Goal: Contribute content: Contribute content

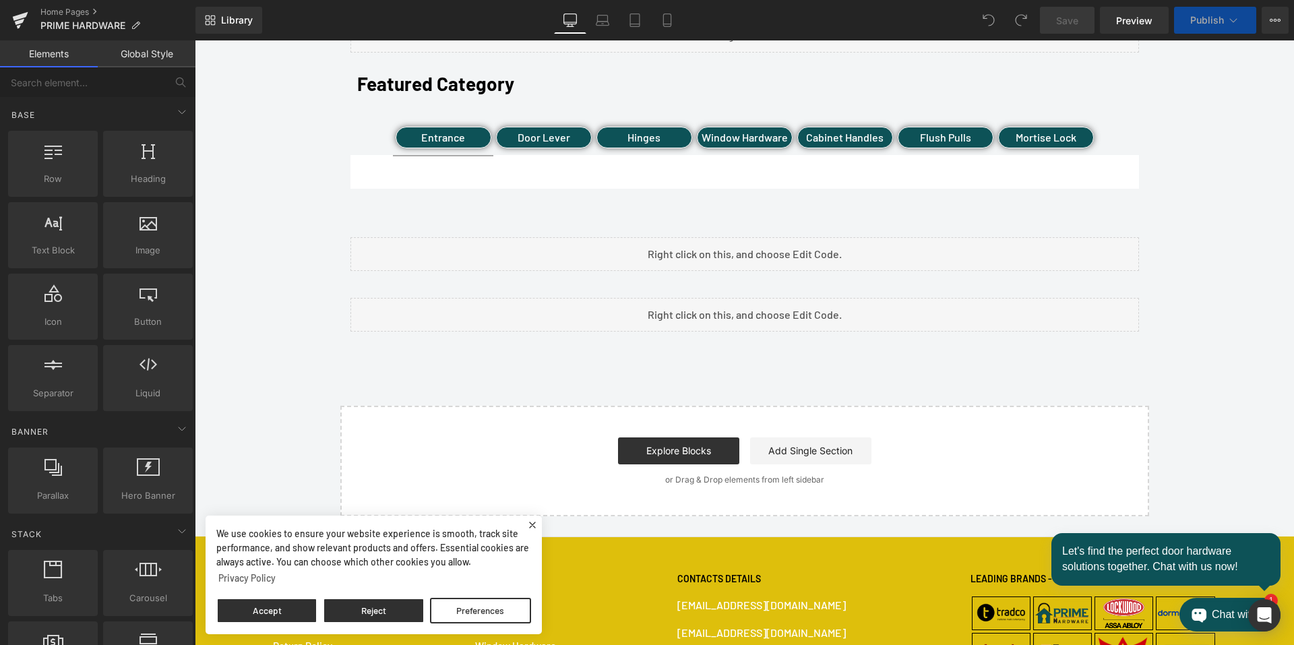
scroll to position [404, 0]
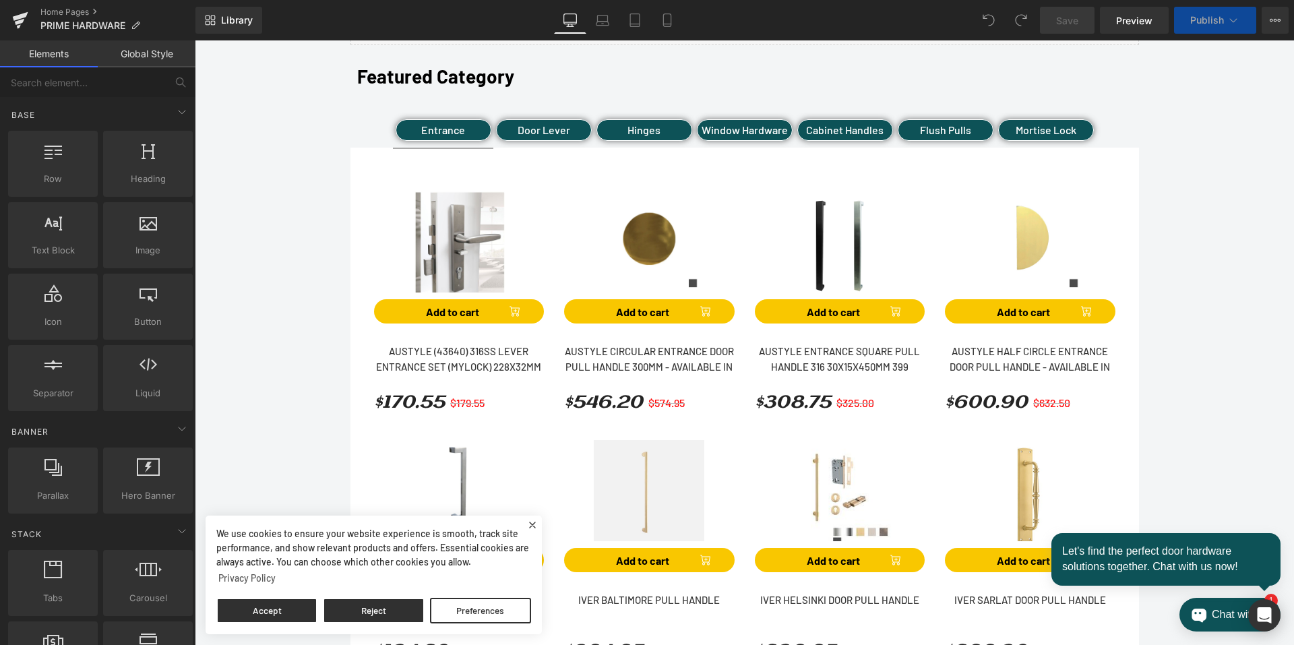
click at [538, 128] on div "Door Lever" at bounding box center [544, 130] width 96 height 22
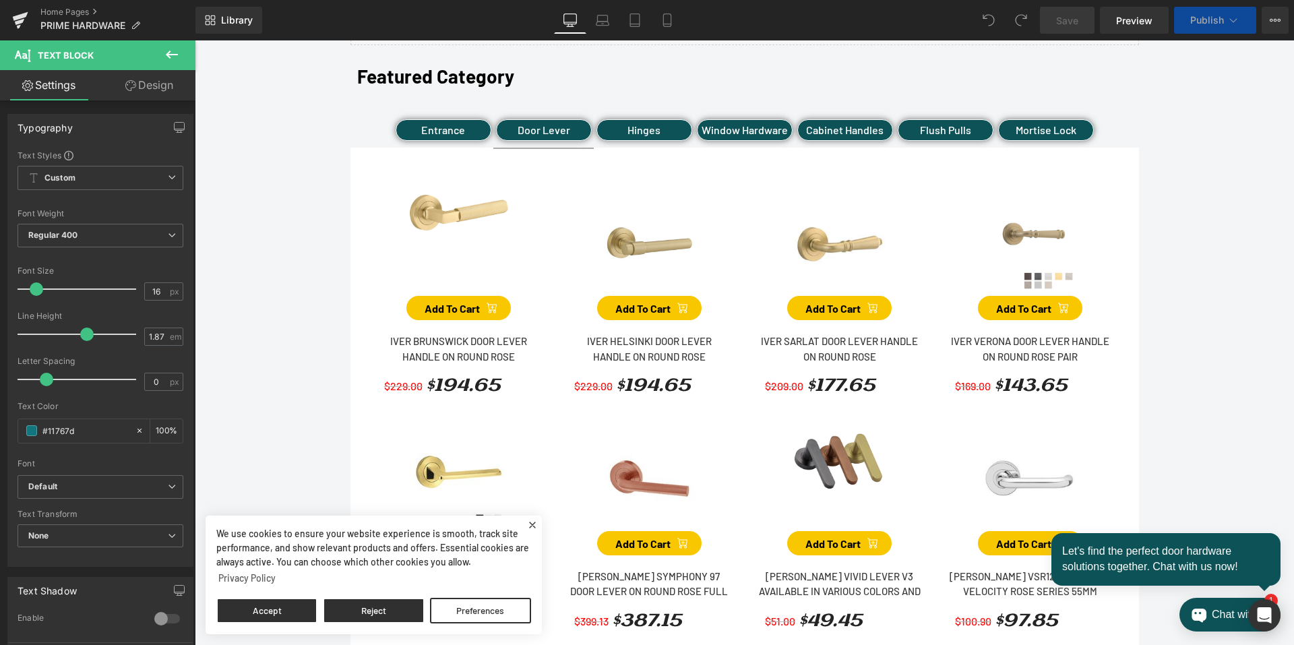
click at [1204, 26] on button "Publish" at bounding box center [1215, 20] width 82 height 27
click at [1202, 21] on span "Publish" at bounding box center [1207, 20] width 34 height 11
click at [455, 133] on div "Entrance" at bounding box center [444, 130] width 96 height 22
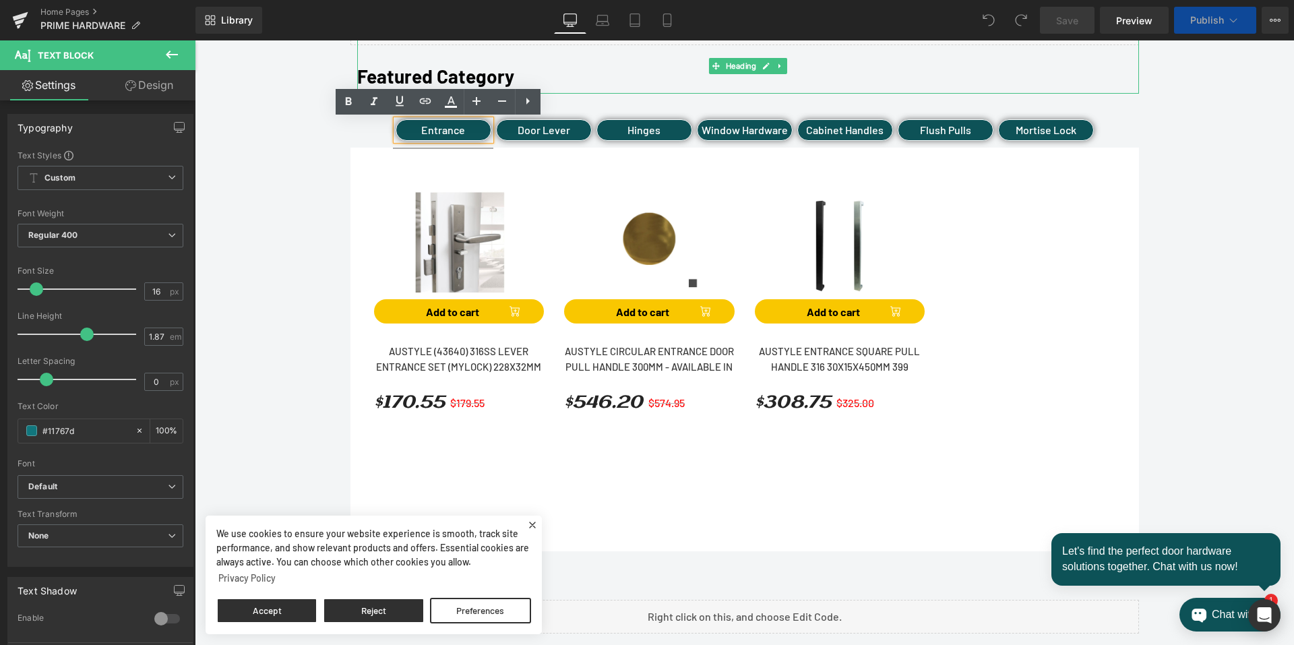
click at [514, 77] on b "Featured Category" at bounding box center [435, 76] width 157 height 23
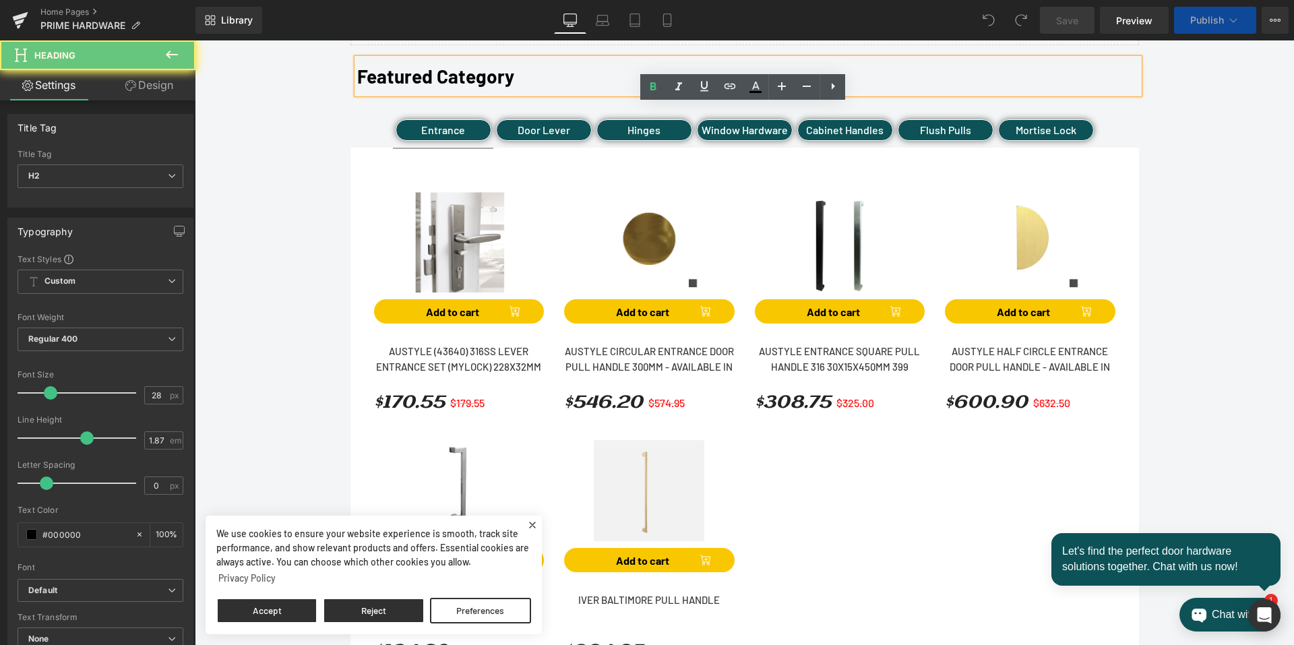
click at [514, 77] on b "Featured Category" at bounding box center [435, 76] width 157 height 23
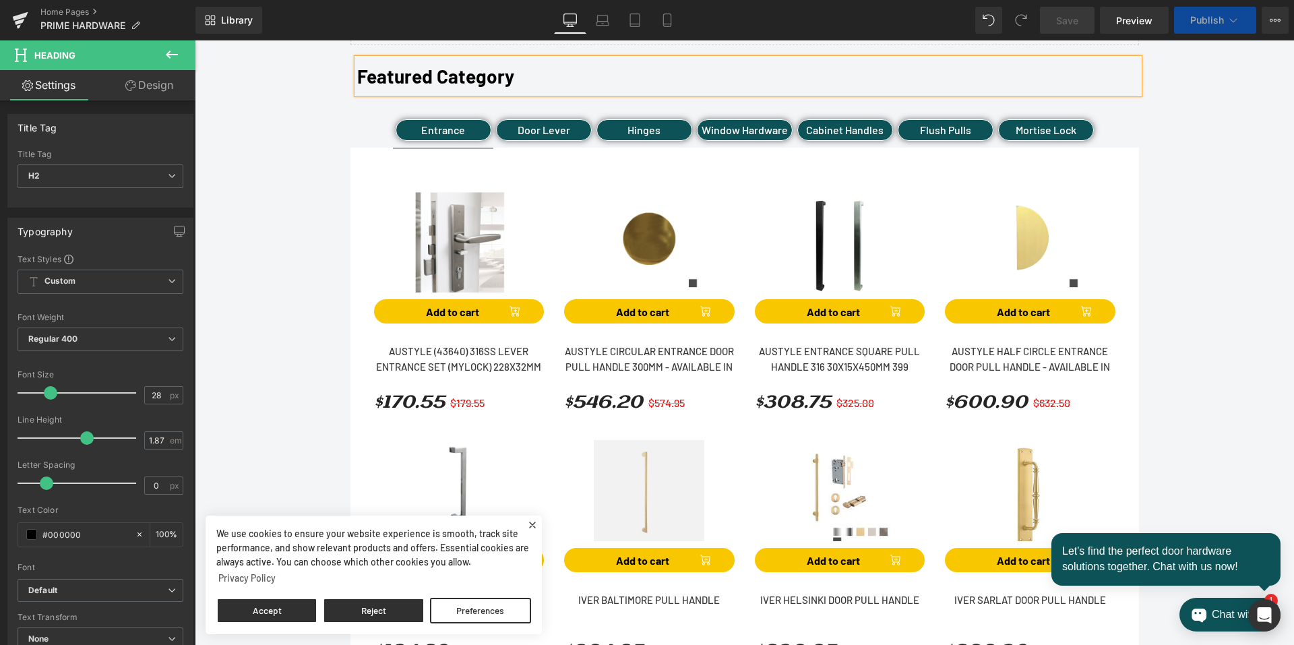
click at [514, 77] on b "Featured Category" at bounding box center [435, 76] width 157 height 23
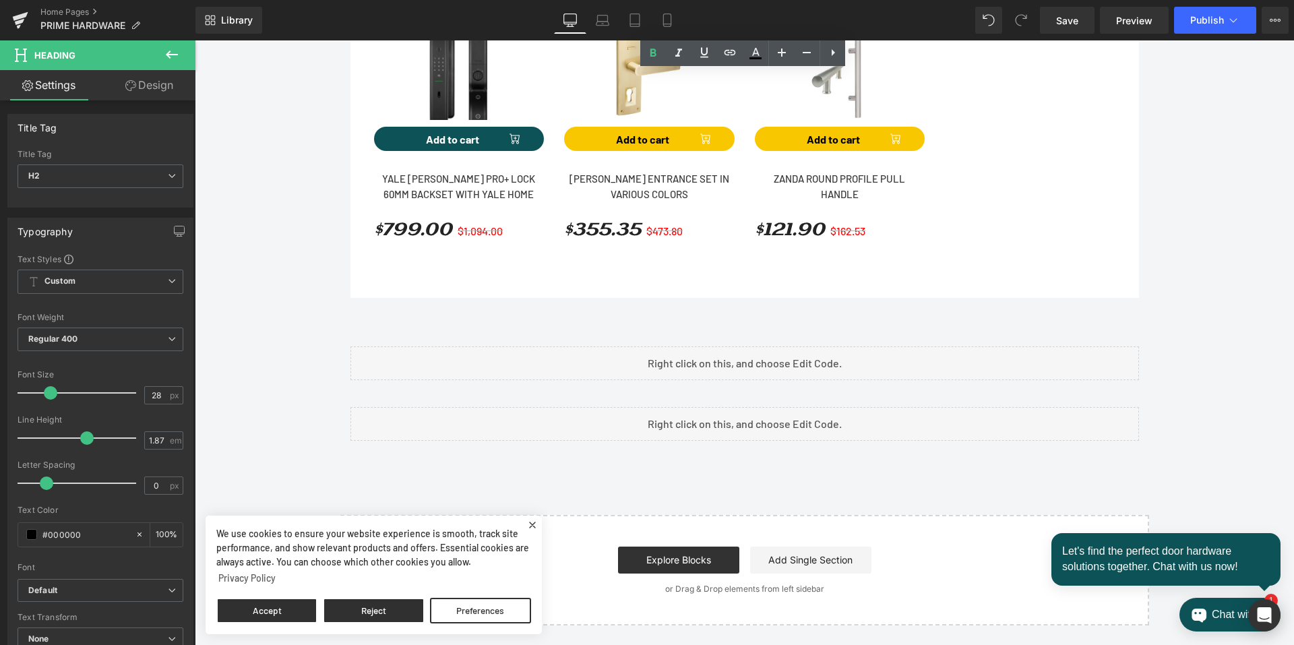
scroll to position [1440, 0]
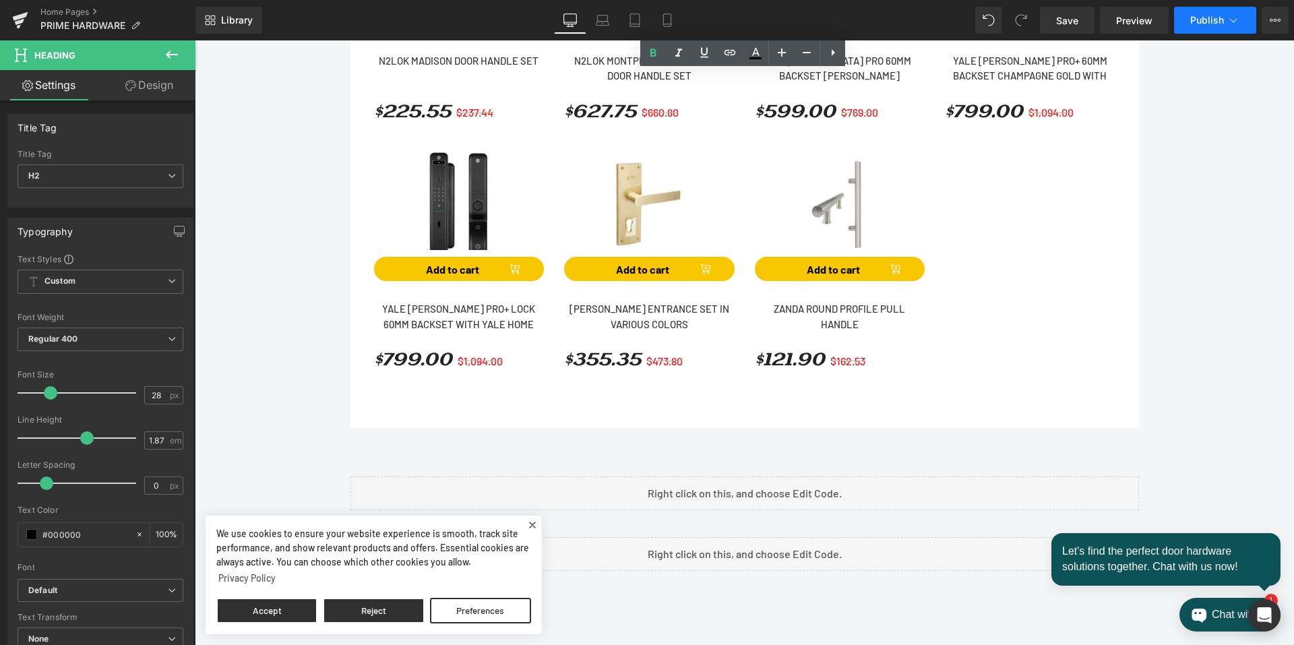
click at [1230, 24] on icon at bounding box center [1232, 19] width 13 height 13
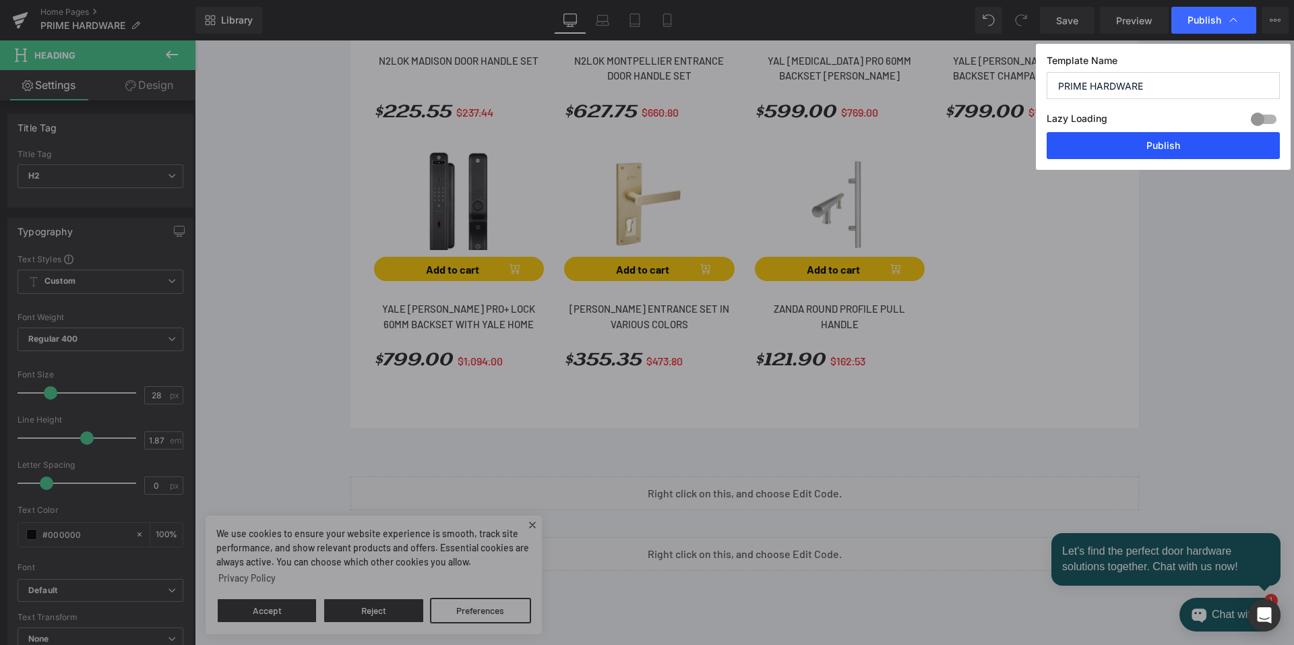
click at [1113, 154] on button "Publish" at bounding box center [1163, 145] width 233 height 27
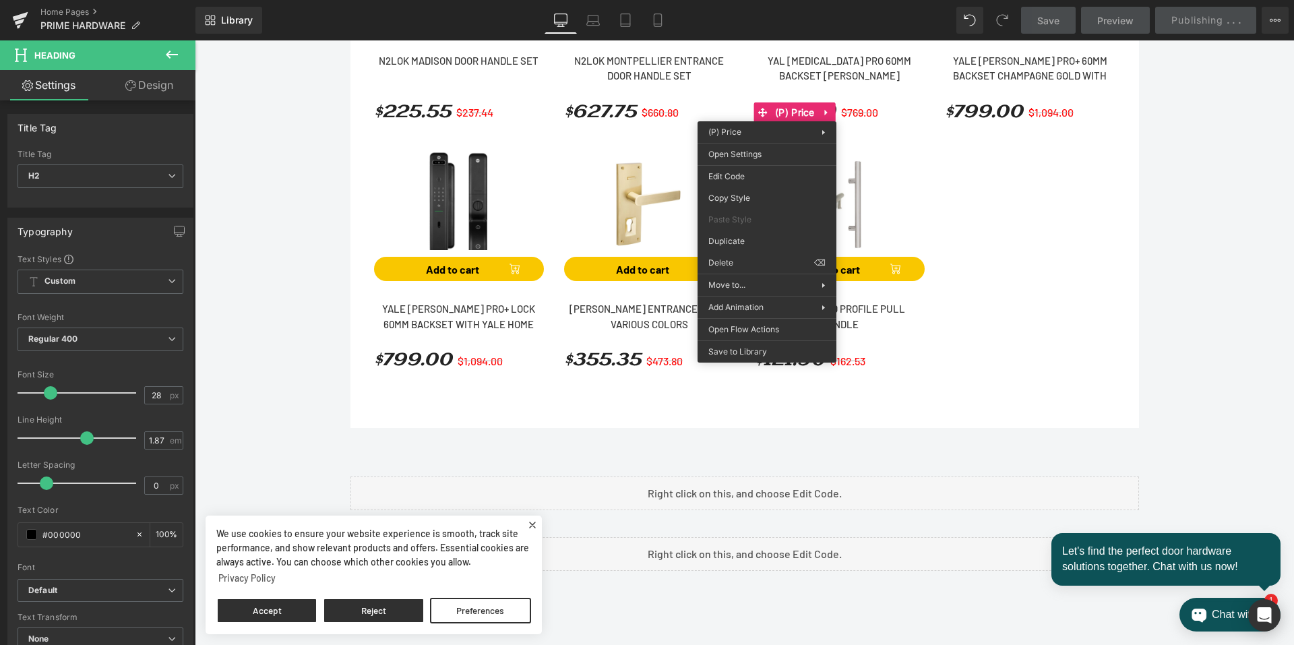
scroll to position [1844, 0]
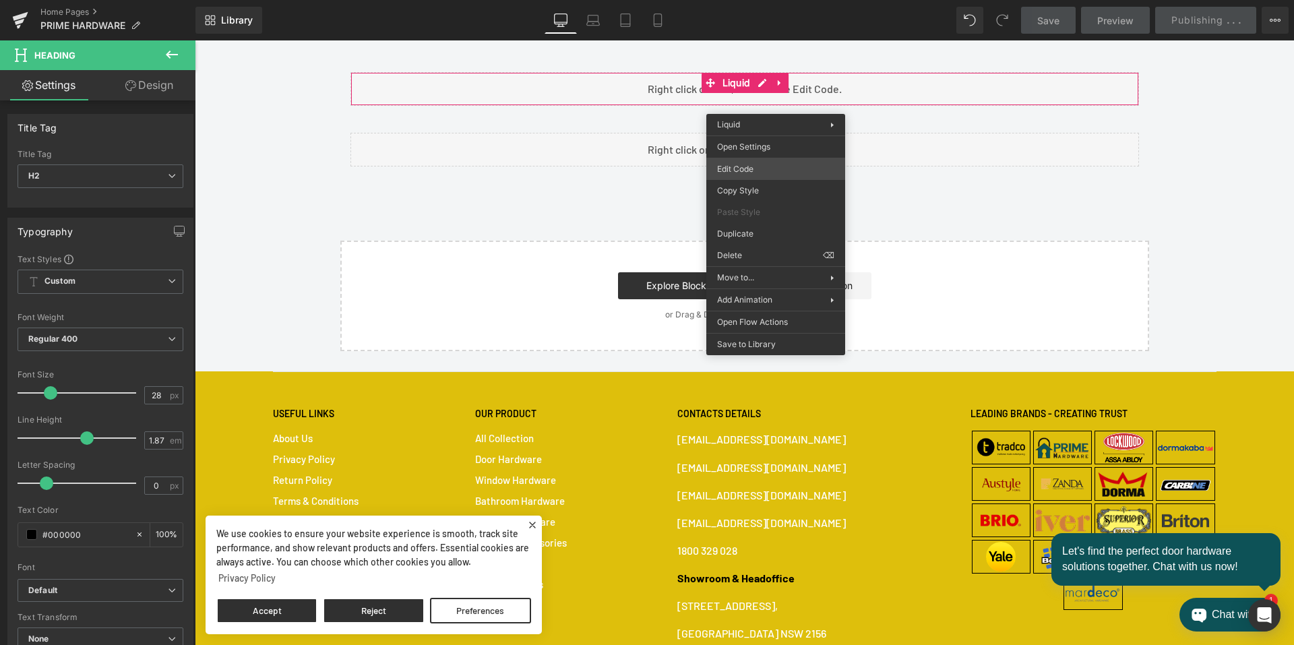
click at [728, 0] on div "You are previewing how the will restyle your page. You can not edit Elements in…" at bounding box center [647, 0] width 1294 height 0
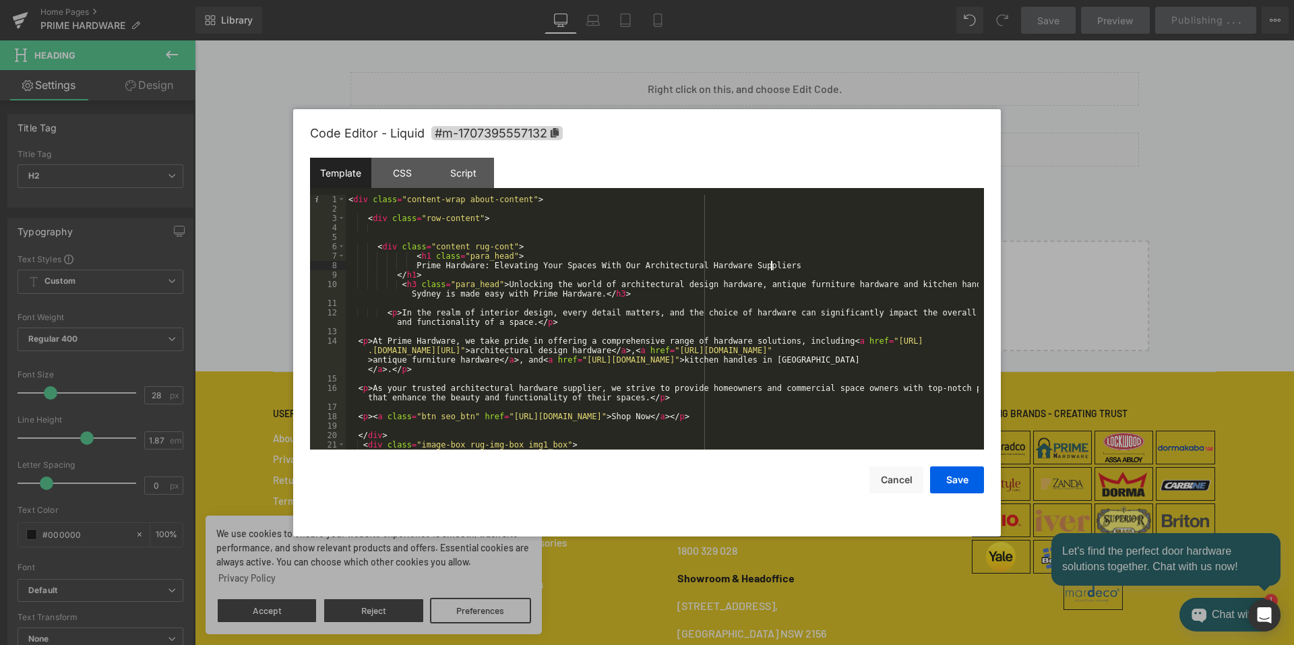
click at [785, 265] on div "< div class = "content-wrap about-content" > < div class = "row-content" > < di…" at bounding box center [662, 332] width 633 height 274
click at [961, 487] on button "Save" at bounding box center [957, 479] width 54 height 27
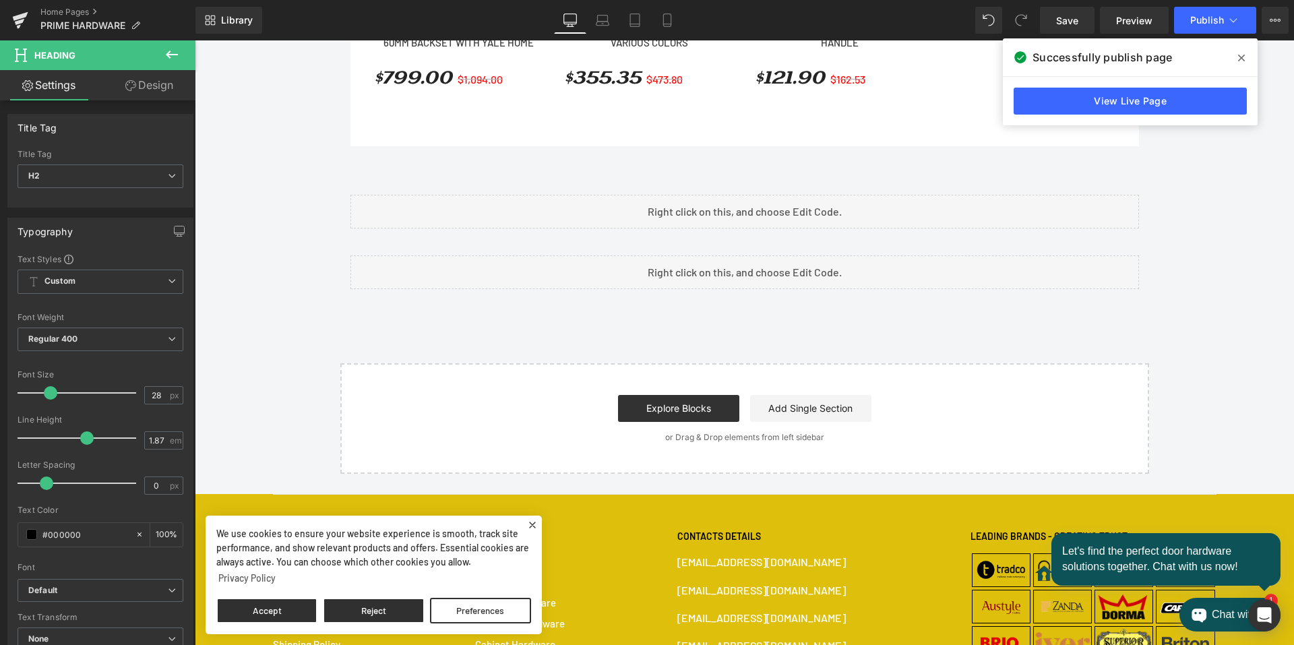
scroll to position [1575, 0]
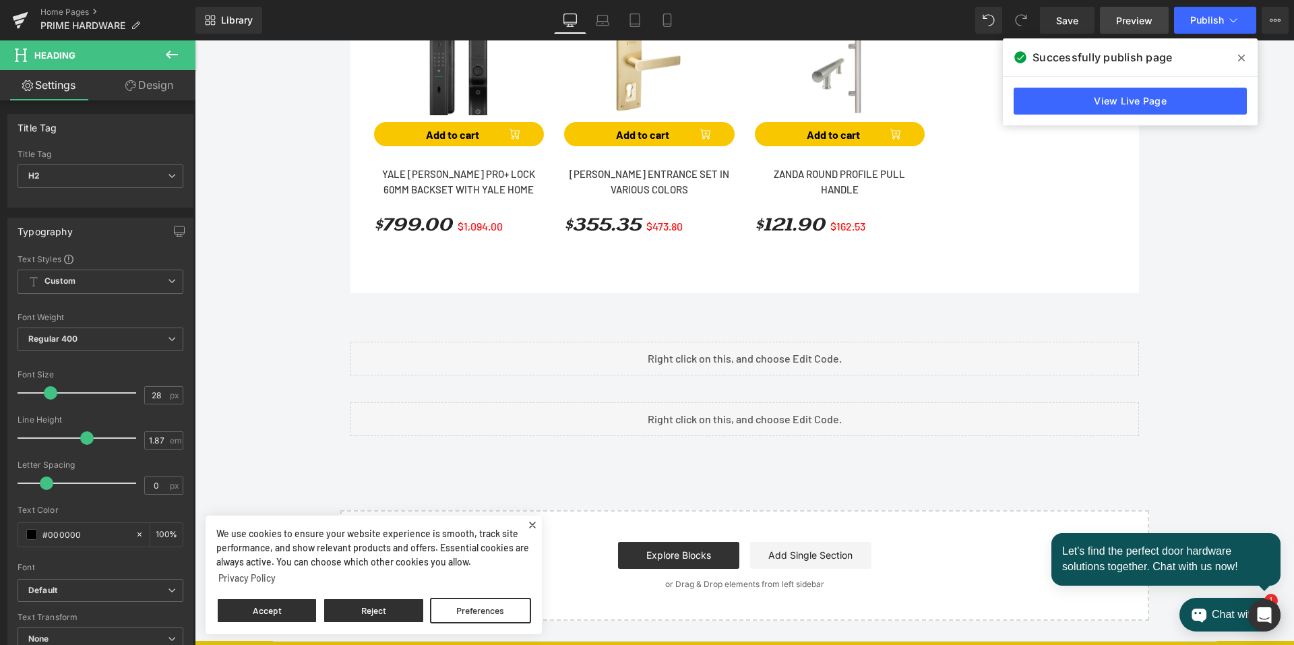
click at [1138, 21] on span "Preview" at bounding box center [1134, 20] width 36 height 14
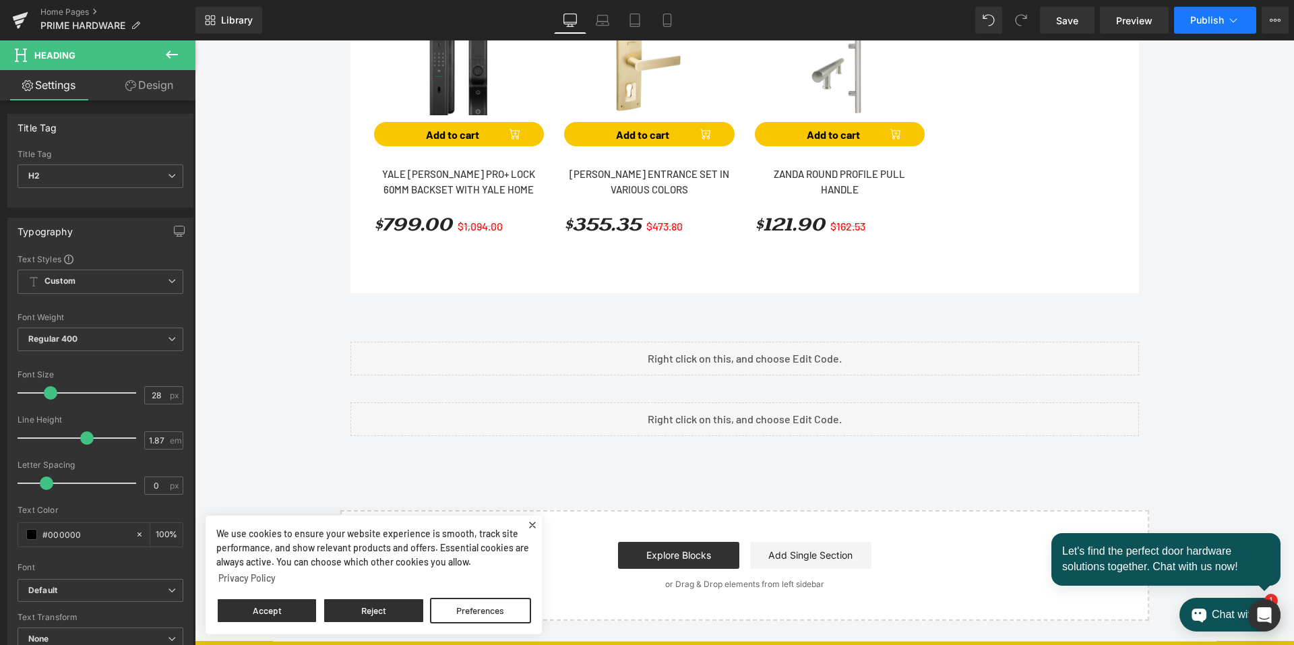
click at [1199, 20] on span "Publish" at bounding box center [1207, 20] width 34 height 11
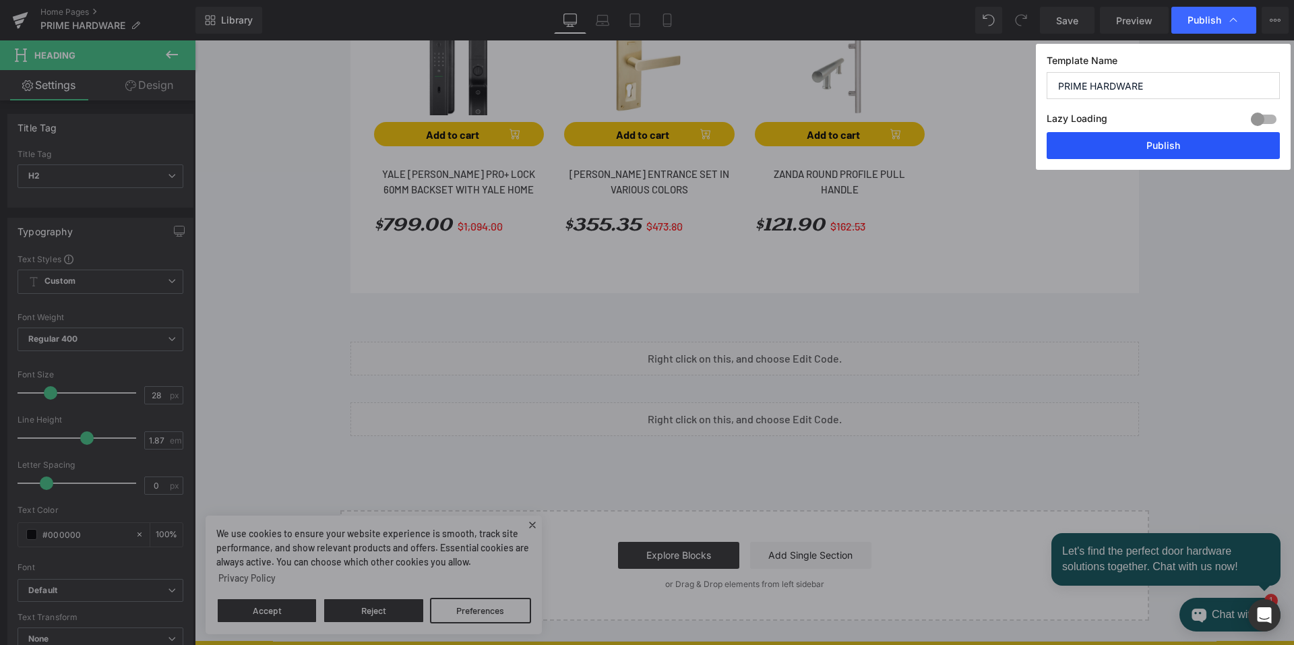
click at [1151, 148] on button "Publish" at bounding box center [1163, 145] width 233 height 27
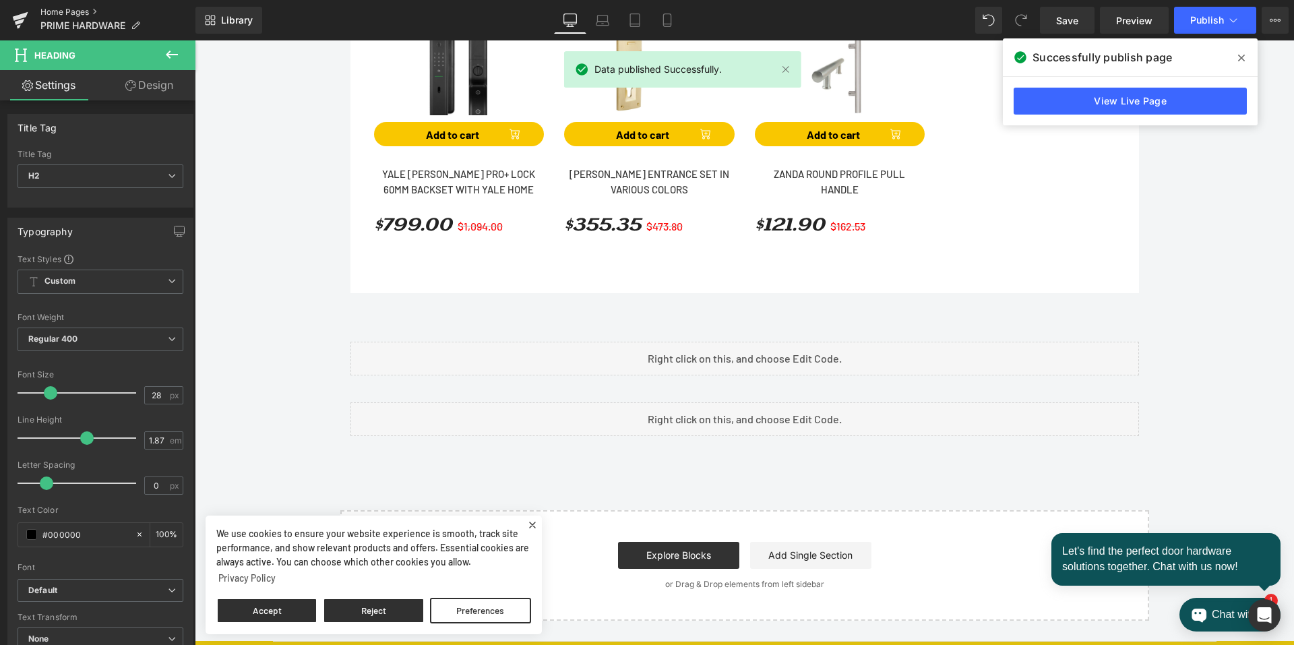
click at [40, 17] on link "Home Pages" at bounding box center [117, 12] width 155 height 11
